Goal: Transaction & Acquisition: Purchase product/service

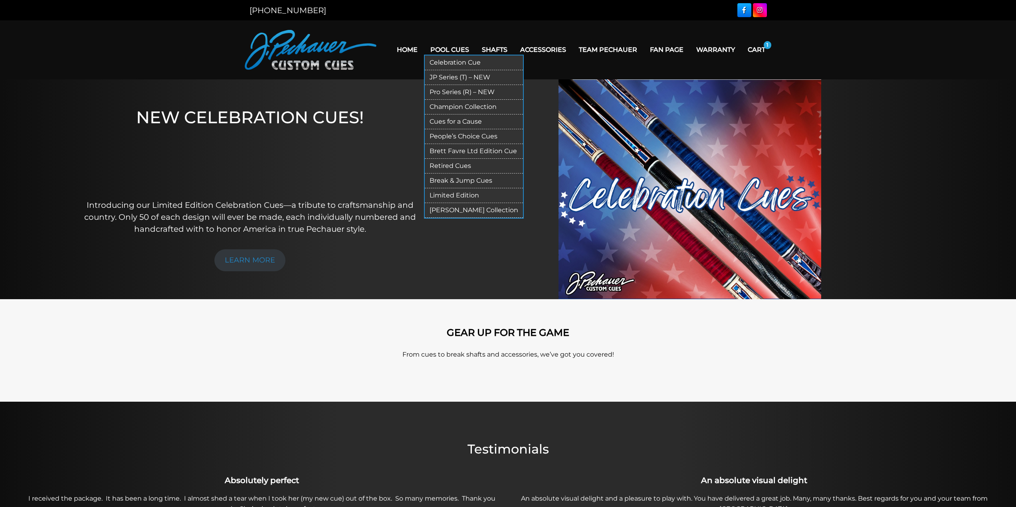
click at [470, 180] on link "Break & Jump Cues" at bounding box center [474, 181] width 98 height 15
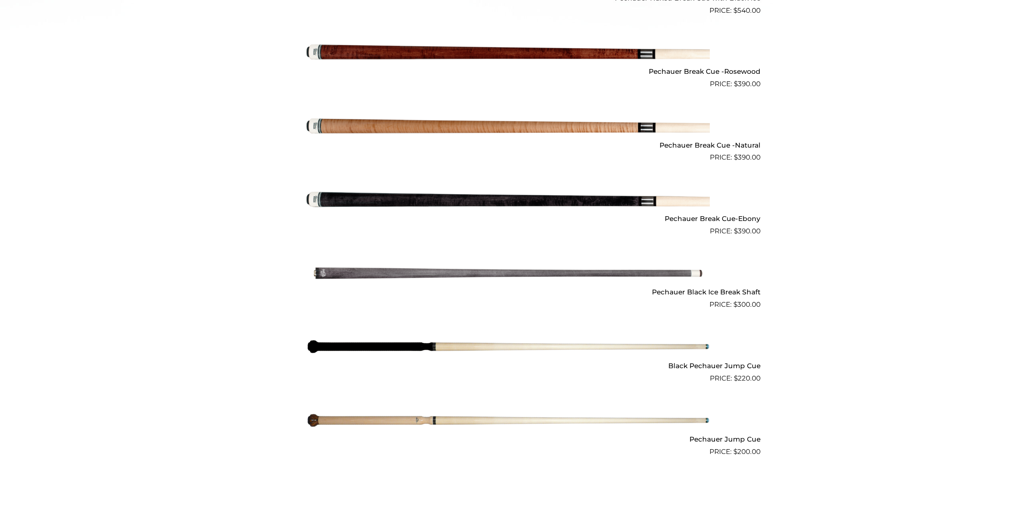
scroll to position [439, 0]
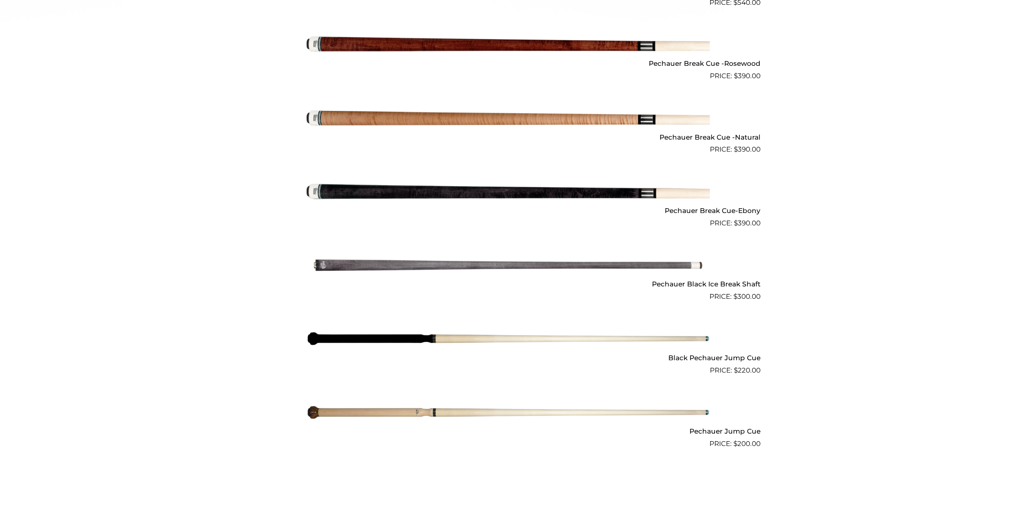
click at [598, 269] on img at bounding box center [507, 265] width 403 height 67
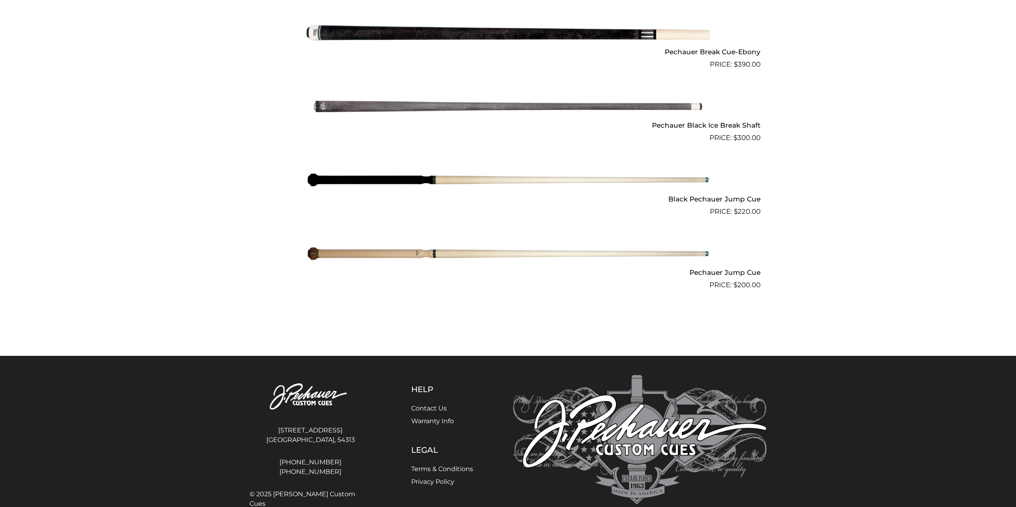
scroll to position [599, 0]
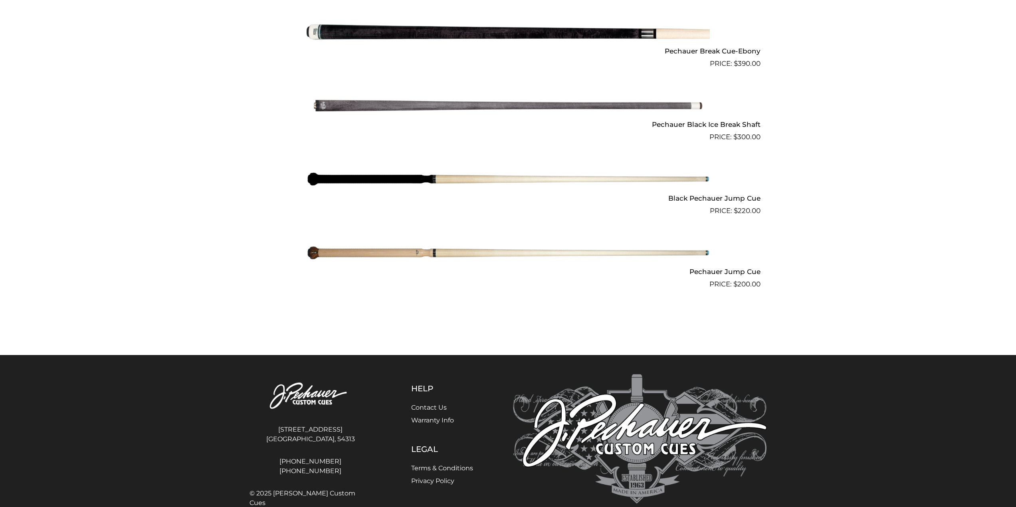
click at [525, 180] on img at bounding box center [507, 179] width 403 height 67
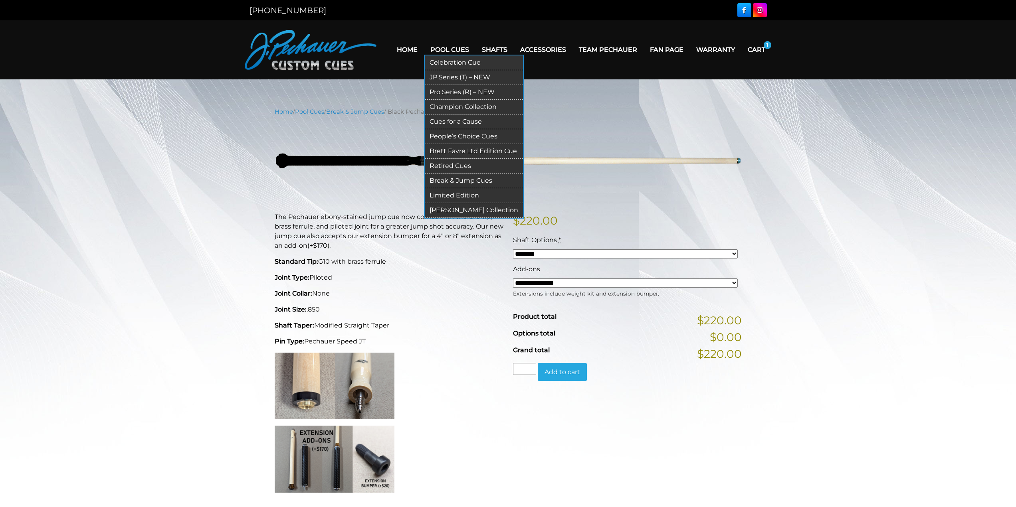
click at [462, 182] on link "Break & Jump Cues" at bounding box center [474, 181] width 98 height 15
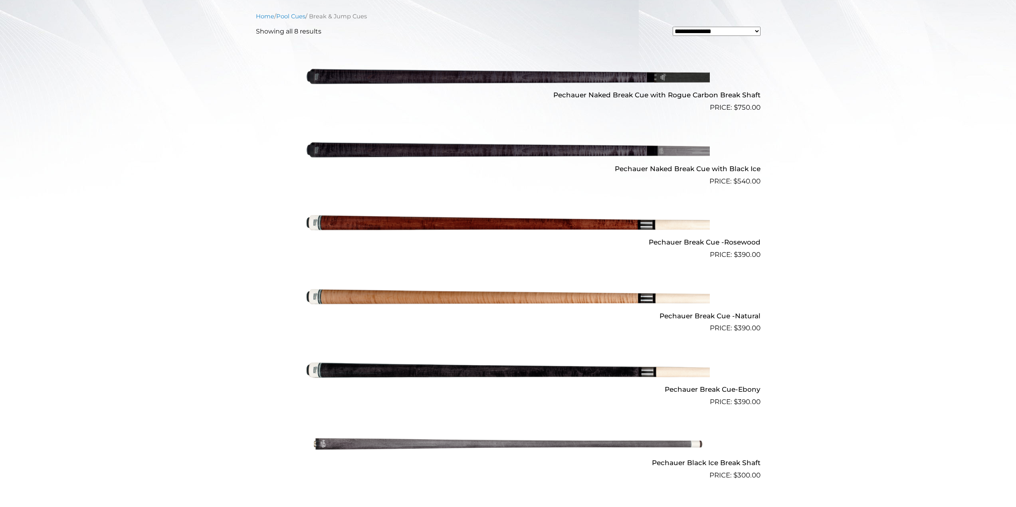
scroll to position [259, 0]
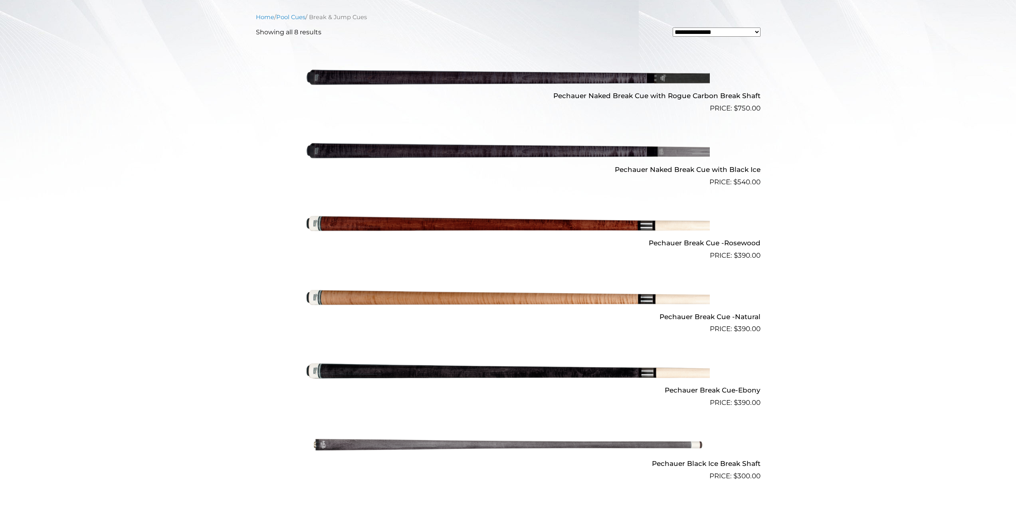
click at [471, 230] on img at bounding box center [507, 224] width 403 height 67
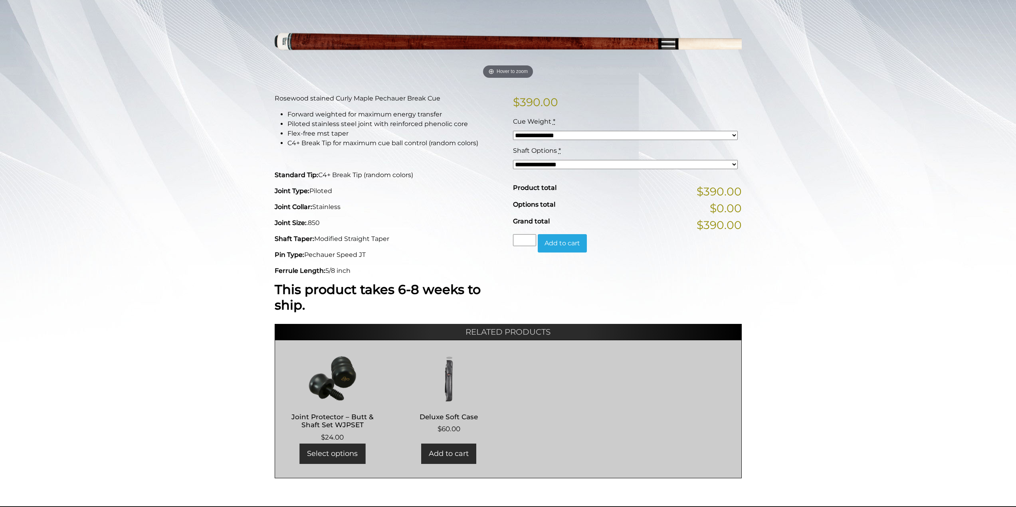
scroll to position [120, 0]
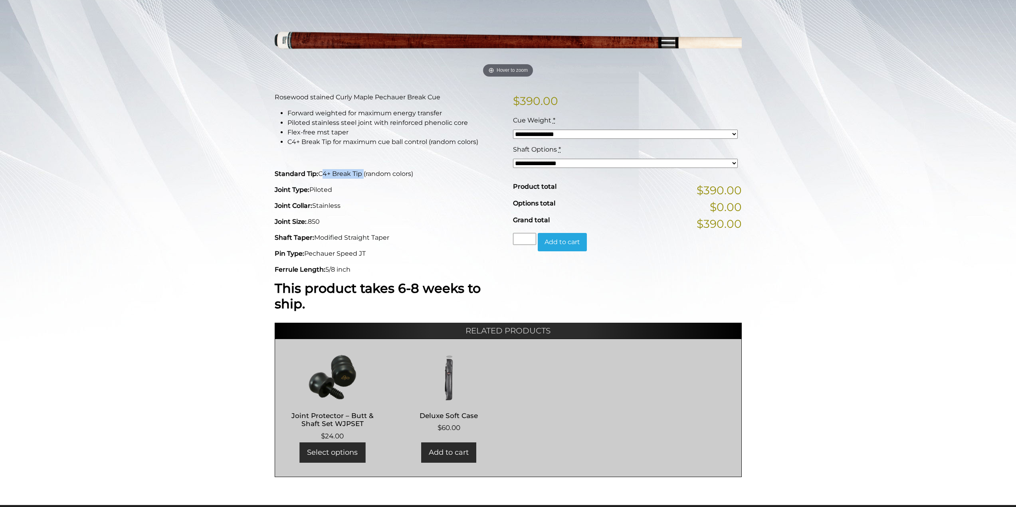
drag, startPoint x: 318, startPoint y: 174, endPoint x: 363, endPoint y: 176, distance: 44.3
click at [363, 176] on p "Standard Tip: C4+ Break Tip (random colors)" at bounding box center [389, 174] width 229 height 10
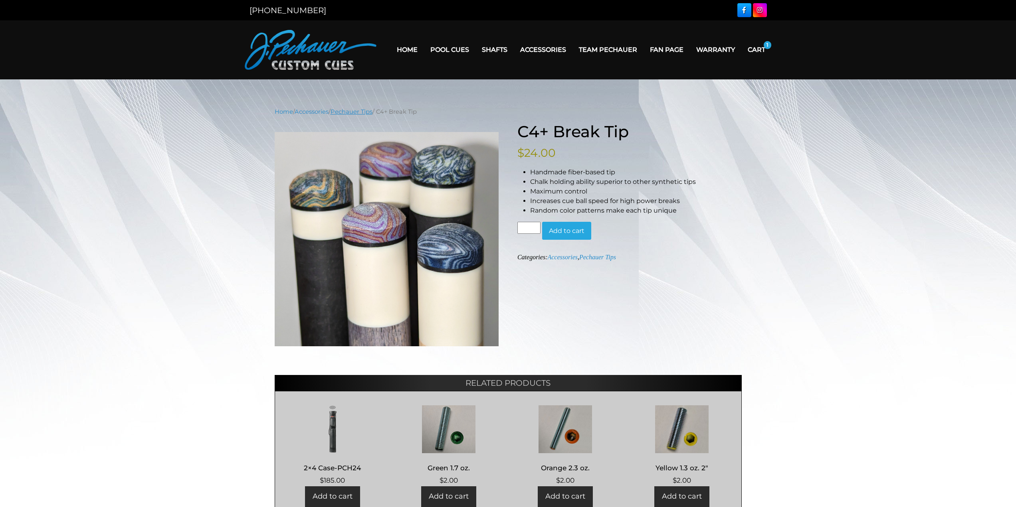
click at [351, 111] on link "Pechauer Tips" at bounding box center [351, 111] width 42 height 7
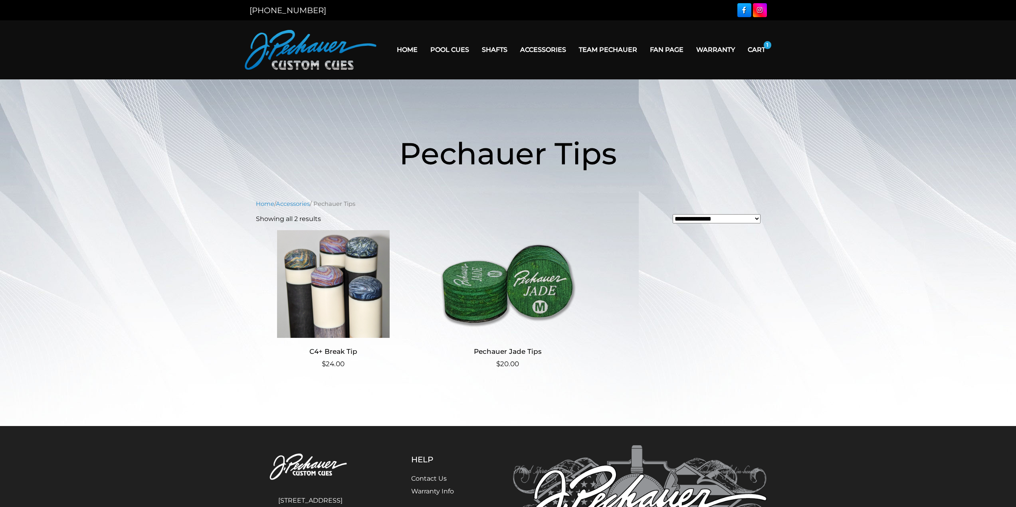
click at [548, 277] on img at bounding box center [507, 284] width 155 height 108
